Goal: Check status: Check status

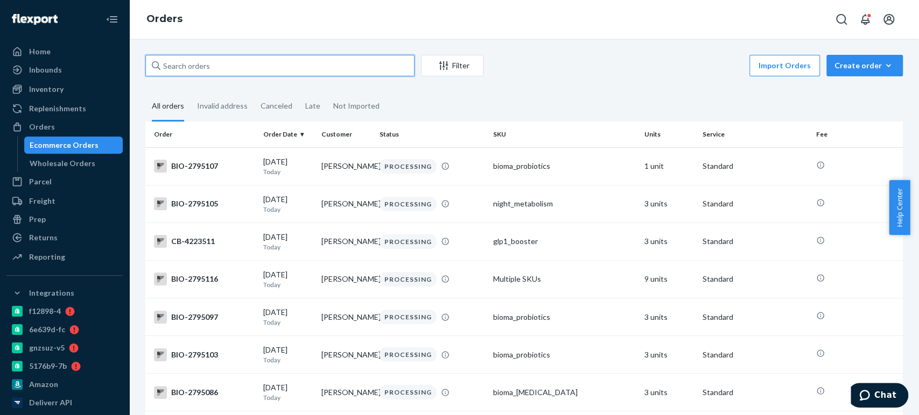
click at [280, 60] on input "text" at bounding box center [279, 66] width 269 height 22
paste input "4088670"
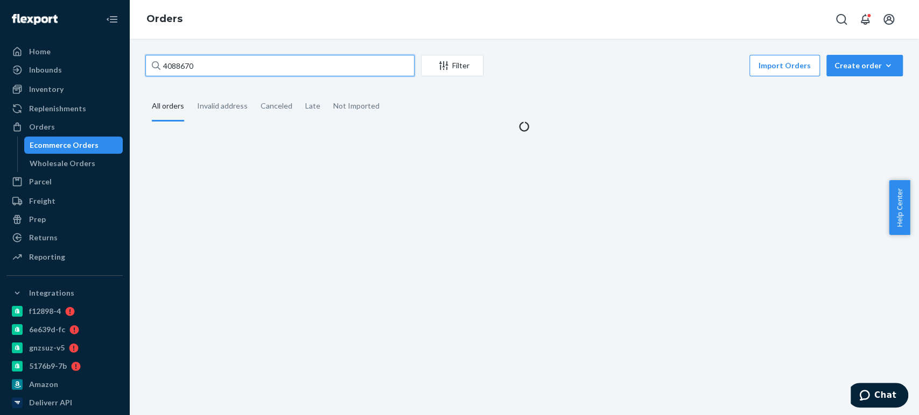
type input "4088670"
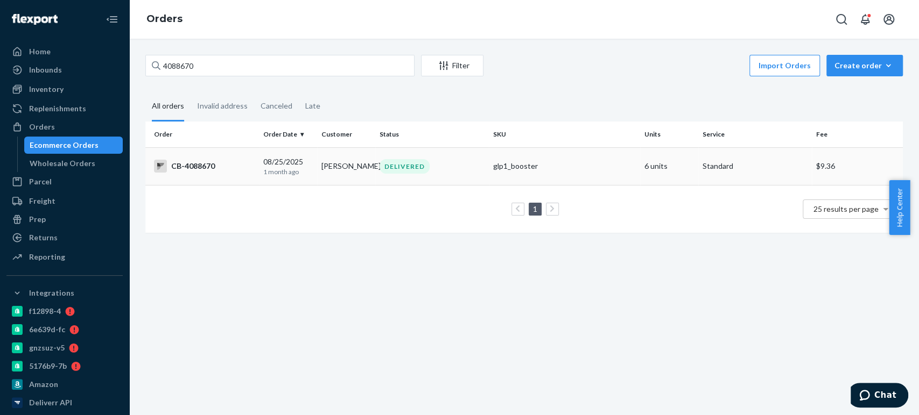
click at [513, 172] on div "glp1_booster" at bounding box center [564, 166] width 143 height 11
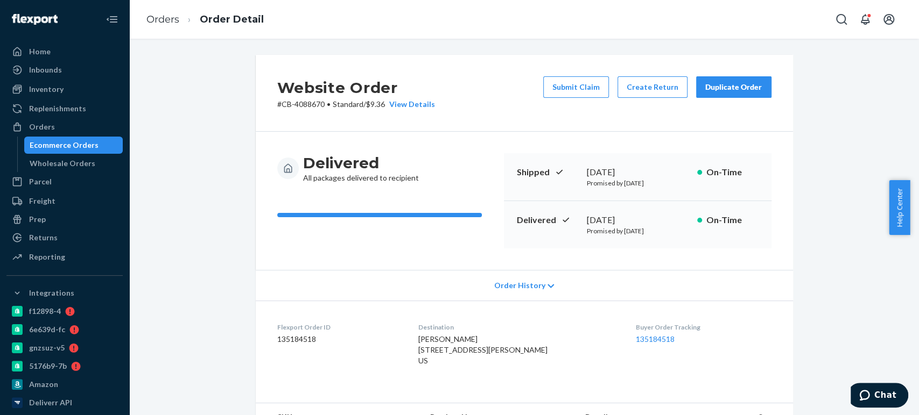
drag, startPoint x: 580, startPoint y: 221, endPoint x: 652, endPoint y: 224, distance: 72.2
click at [652, 224] on div "Delivered [DATE] Promised by [DATE] On-Time" at bounding box center [637, 224] width 267 height 47
copy div "[DATE]"
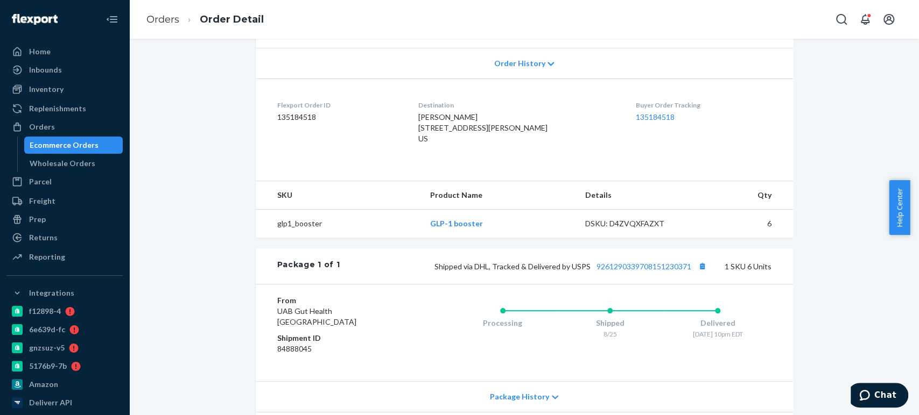
scroll to position [307, 0]
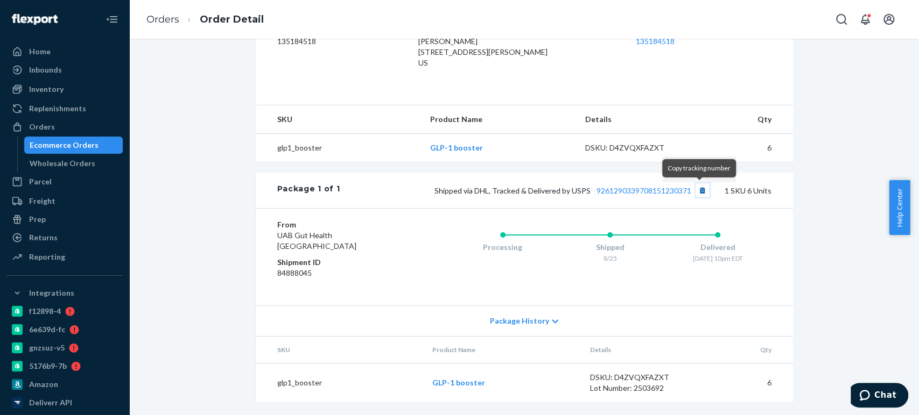
click at [695, 192] on button "Copy tracking number" at bounding box center [702, 191] width 14 height 14
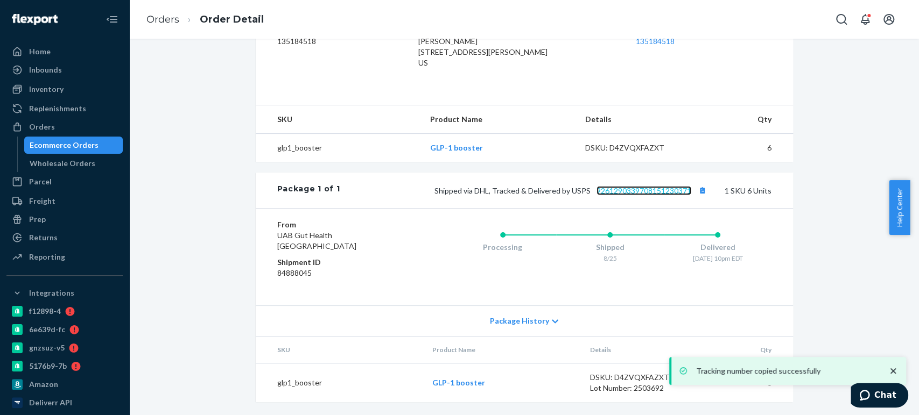
click at [648, 191] on link "9261290339708151230371" at bounding box center [643, 190] width 95 height 9
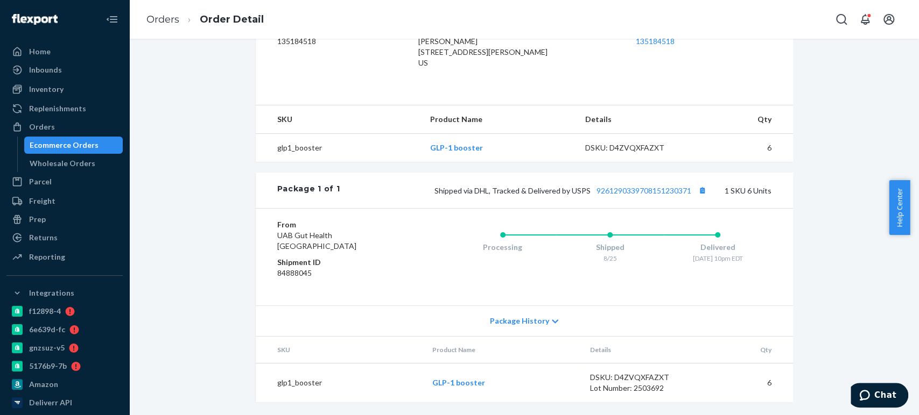
click at [94, 142] on div "Ecommerce Orders" at bounding box center [64, 145] width 69 height 11
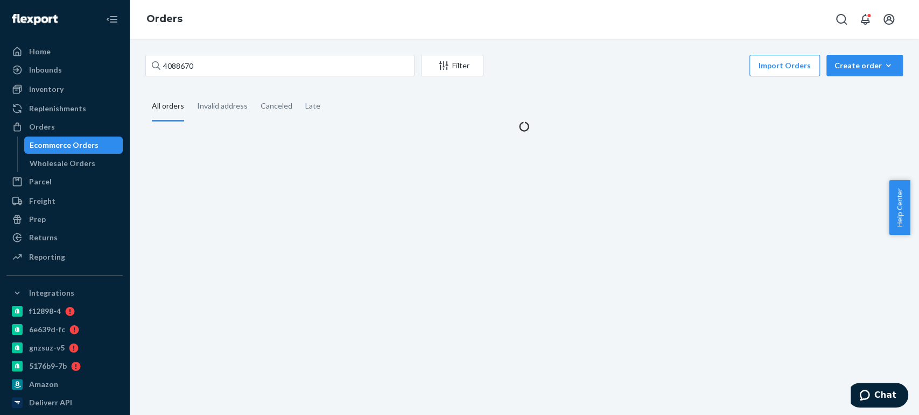
drag, startPoint x: 198, startPoint y: 54, endPoint x: 193, endPoint y: 20, distance: 34.3
click at [198, 54] on div "4088670 Filter Import Orders Create order Ecommerce order Removal order All ord…" at bounding box center [524, 227] width 790 height 377
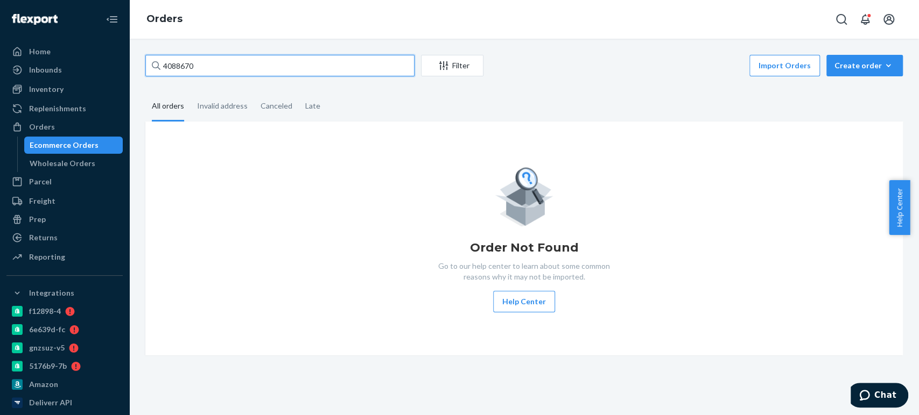
click at [233, 68] on input "4088670" at bounding box center [279, 66] width 269 height 22
paste input "223523"
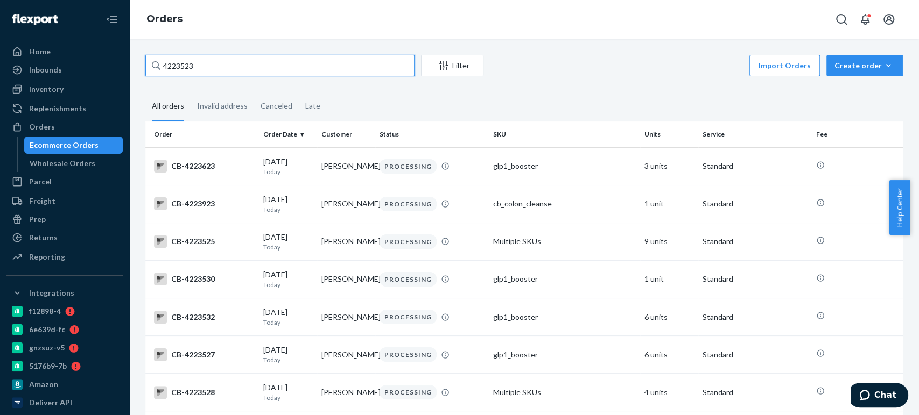
paste input "8"
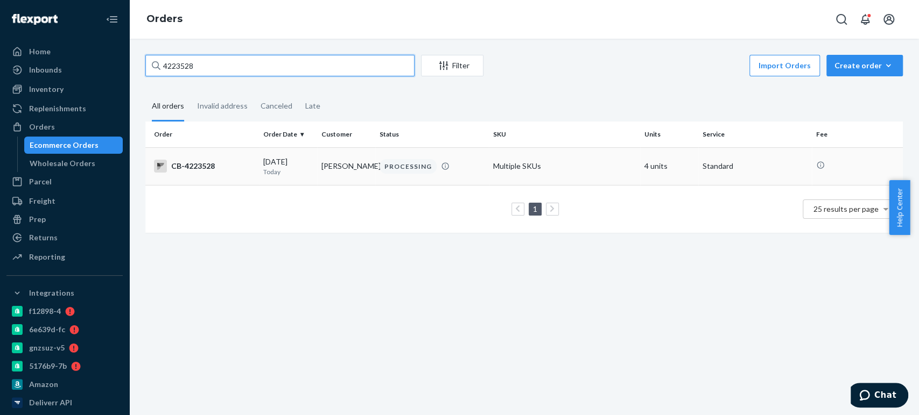
type input "4223528"
click at [293, 163] on div "[DATE] [DATE]" at bounding box center [288, 167] width 50 height 20
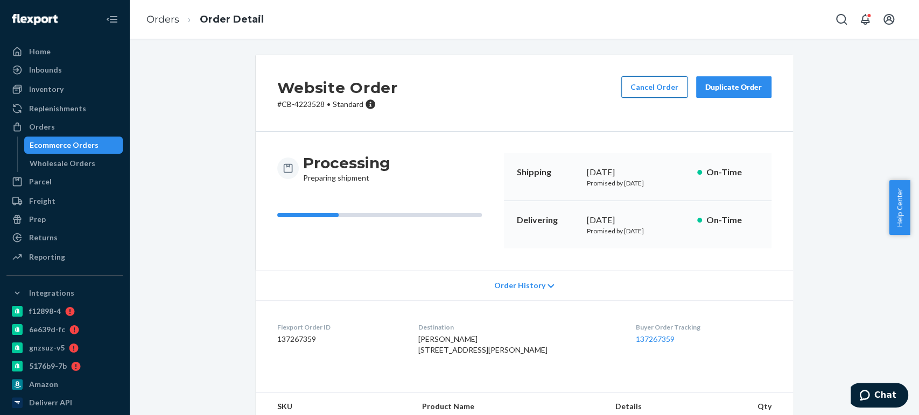
click at [638, 84] on button "Cancel Order" at bounding box center [654, 87] width 66 height 22
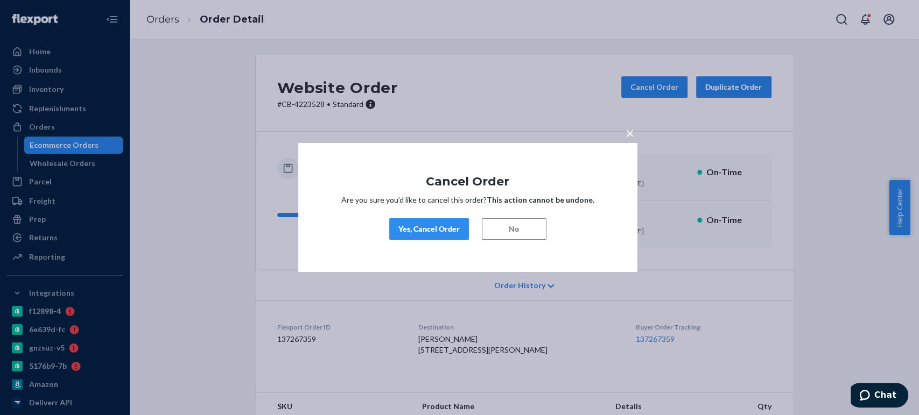
click at [431, 234] on div "Yes, Cancel Order" at bounding box center [428, 229] width 61 height 11
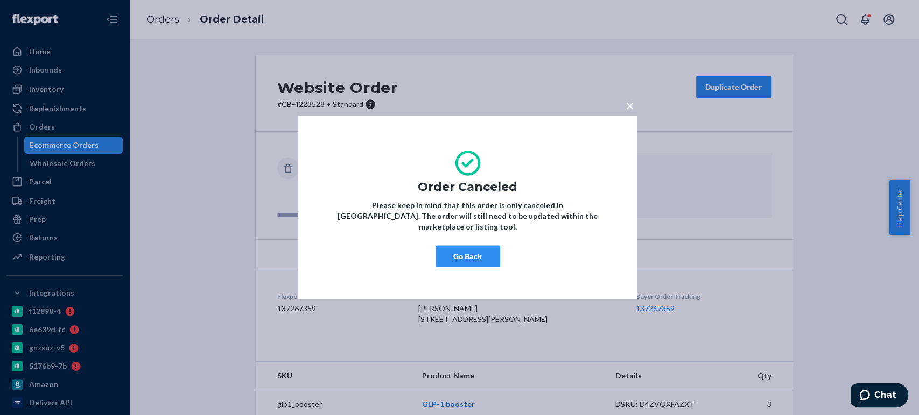
click at [448, 249] on button "Go Back" at bounding box center [467, 257] width 65 height 22
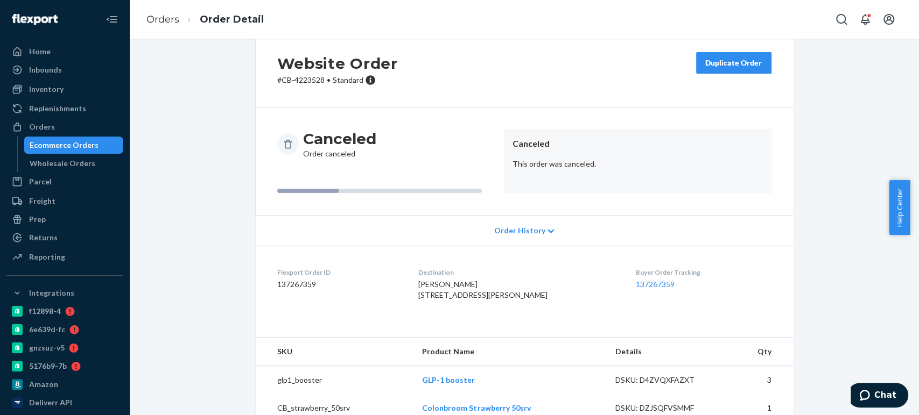
scroll to position [24, 0]
click at [69, 146] on div "Ecommerce Orders" at bounding box center [64, 145] width 69 height 11
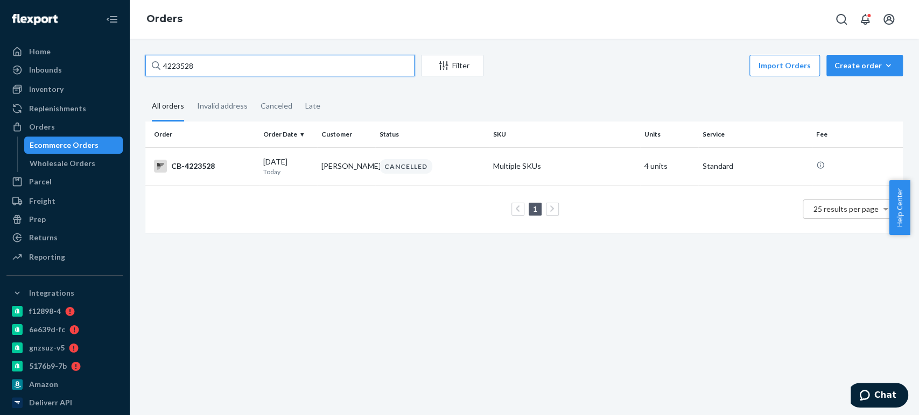
click at [177, 66] on input "4223528" at bounding box center [279, 66] width 269 height 22
paste input "0869"
type input "4220869"
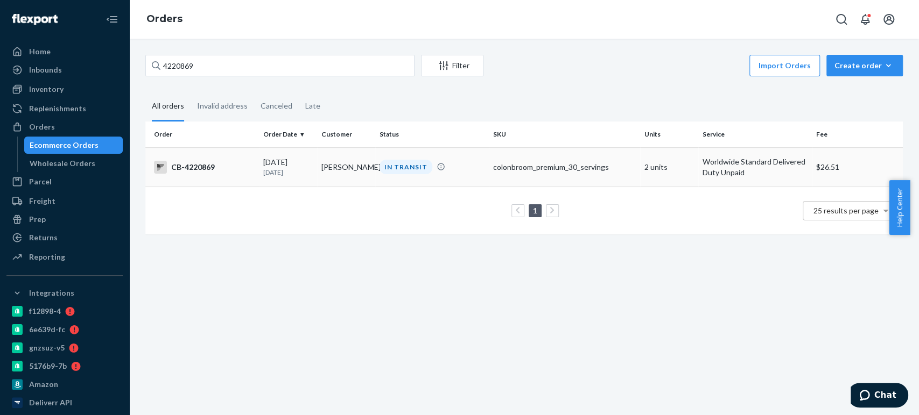
click at [269, 175] on p "[DATE]" at bounding box center [288, 172] width 50 height 9
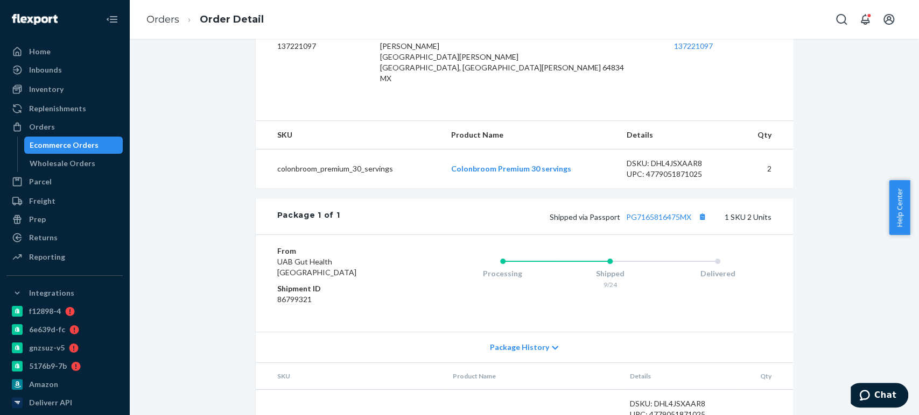
scroll to position [294, 0]
click at [645, 213] on link "PG7165816475MX" at bounding box center [658, 216] width 65 height 9
click at [697, 217] on button "Copy tracking number" at bounding box center [702, 216] width 14 height 14
